Goal: Browse casually

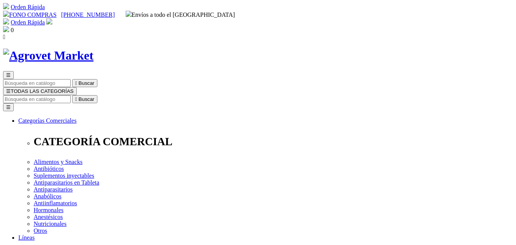
click at [94, 48] on img at bounding box center [48, 55] width 90 height 14
